Goal: Register for event/course

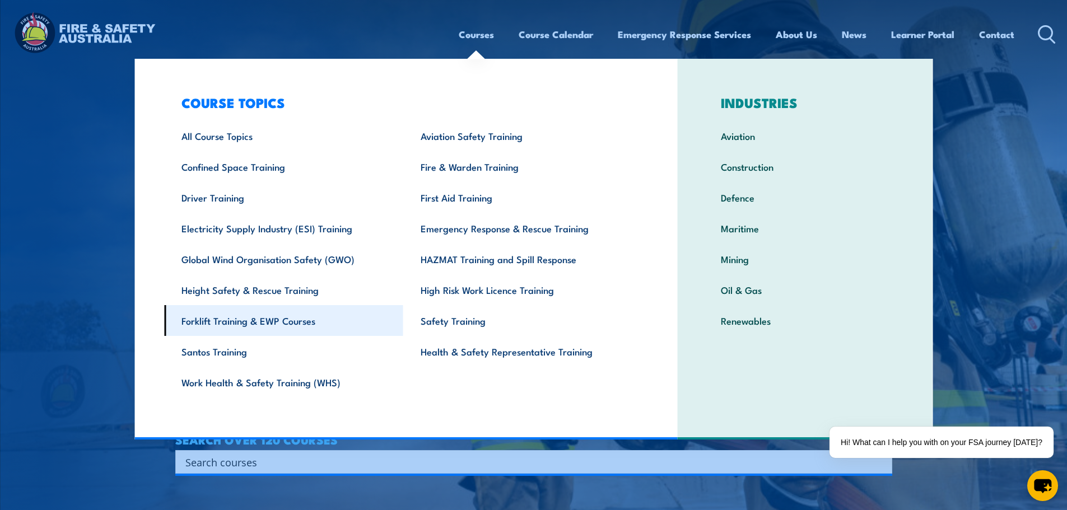
click at [290, 319] on link "Forklift Training & EWP Courses" at bounding box center [283, 320] width 239 height 31
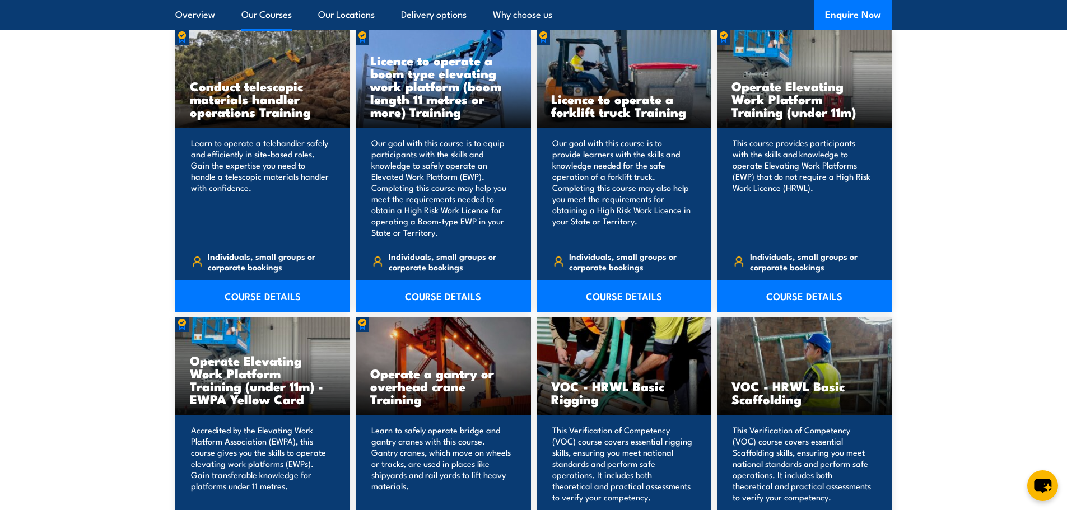
scroll to position [896, 0]
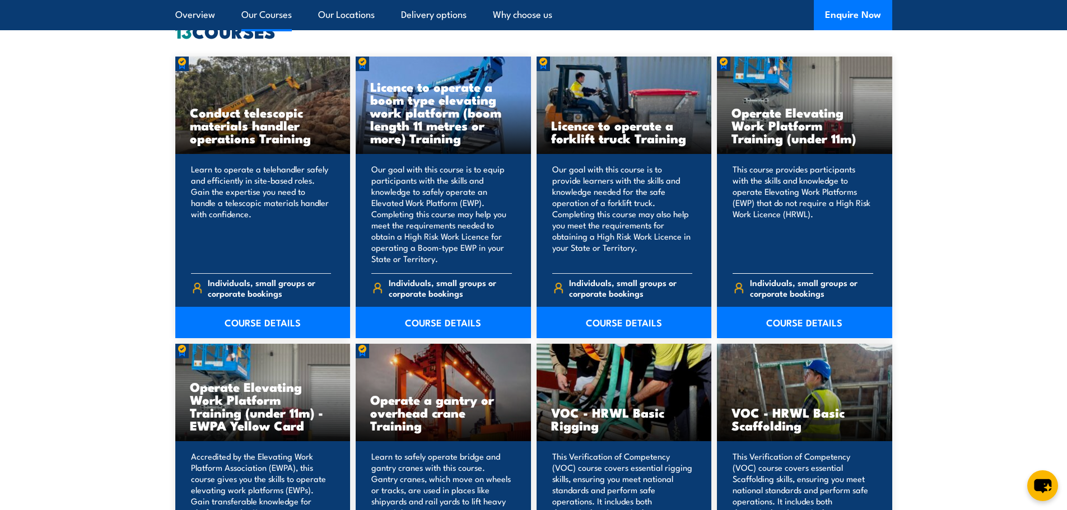
click at [807, 118] on h3 "Operate Elevating Work Platform Training (under 11m)" at bounding box center [805, 125] width 146 height 39
click at [799, 323] on link "COURSE DETAILS" at bounding box center [804, 322] width 175 height 31
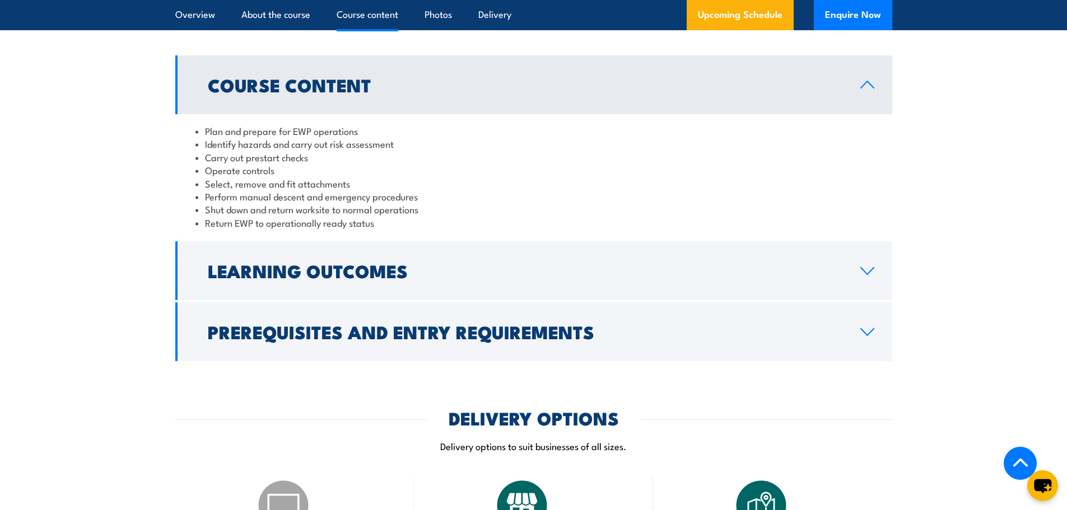
scroll to position [896, 0]
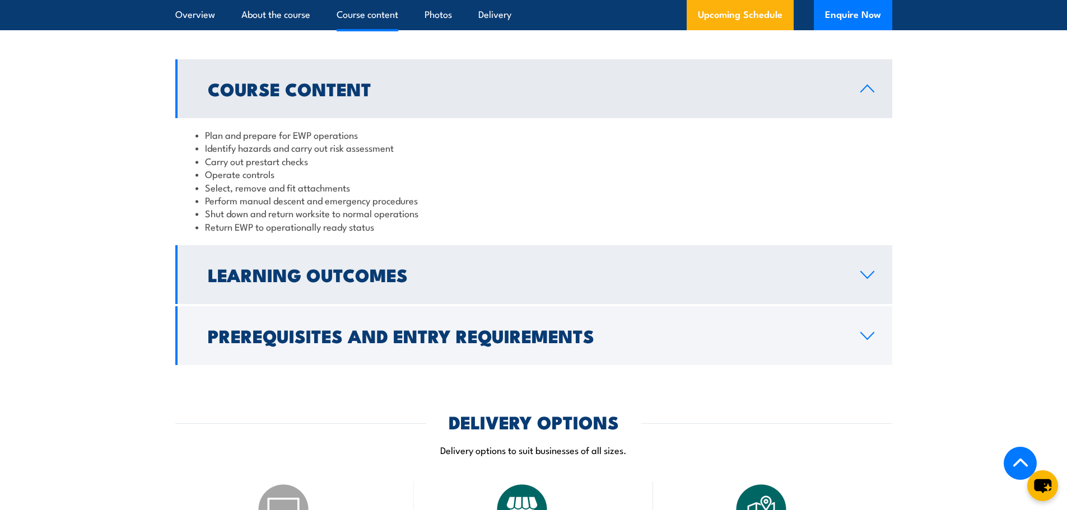
click at [226, 300] on link "Learning Outcomes" at bounding box center [533, 274] width 717 height 59
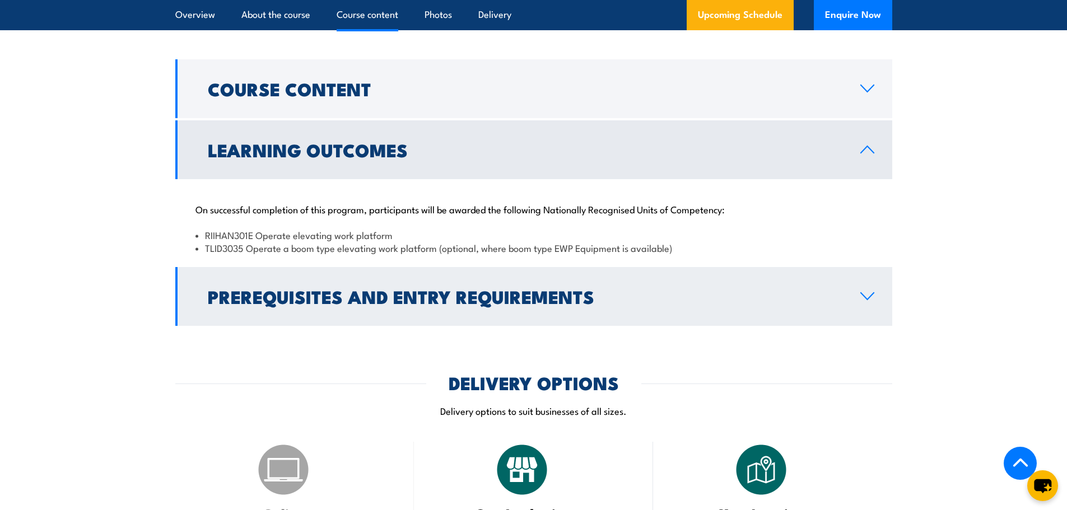
click at [208, 304] on h2 "Prerequisites and Entry Requirements" at bounding box center [525, 296] width 635 height 16
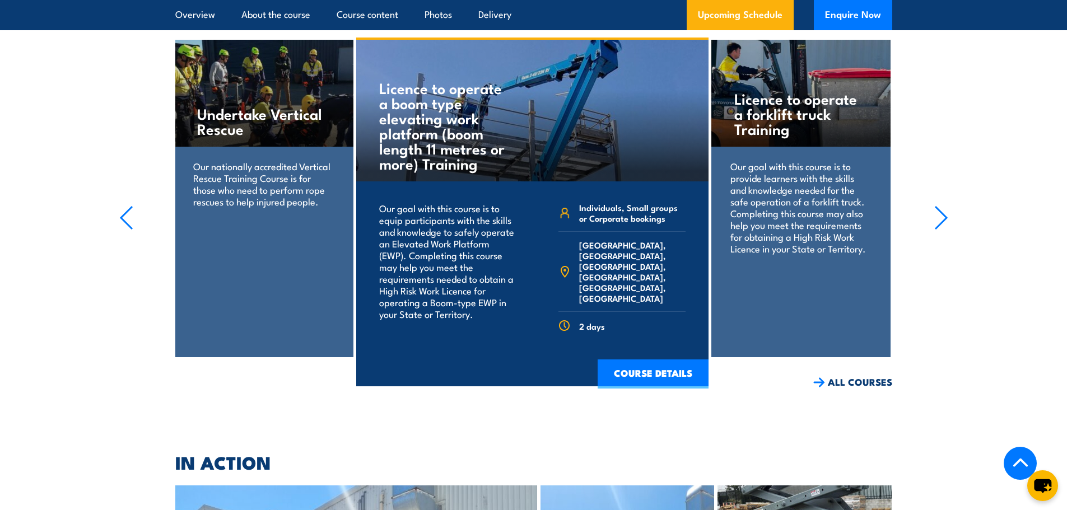
scroll to position [0, 0]
